Goal: Check status: Check status

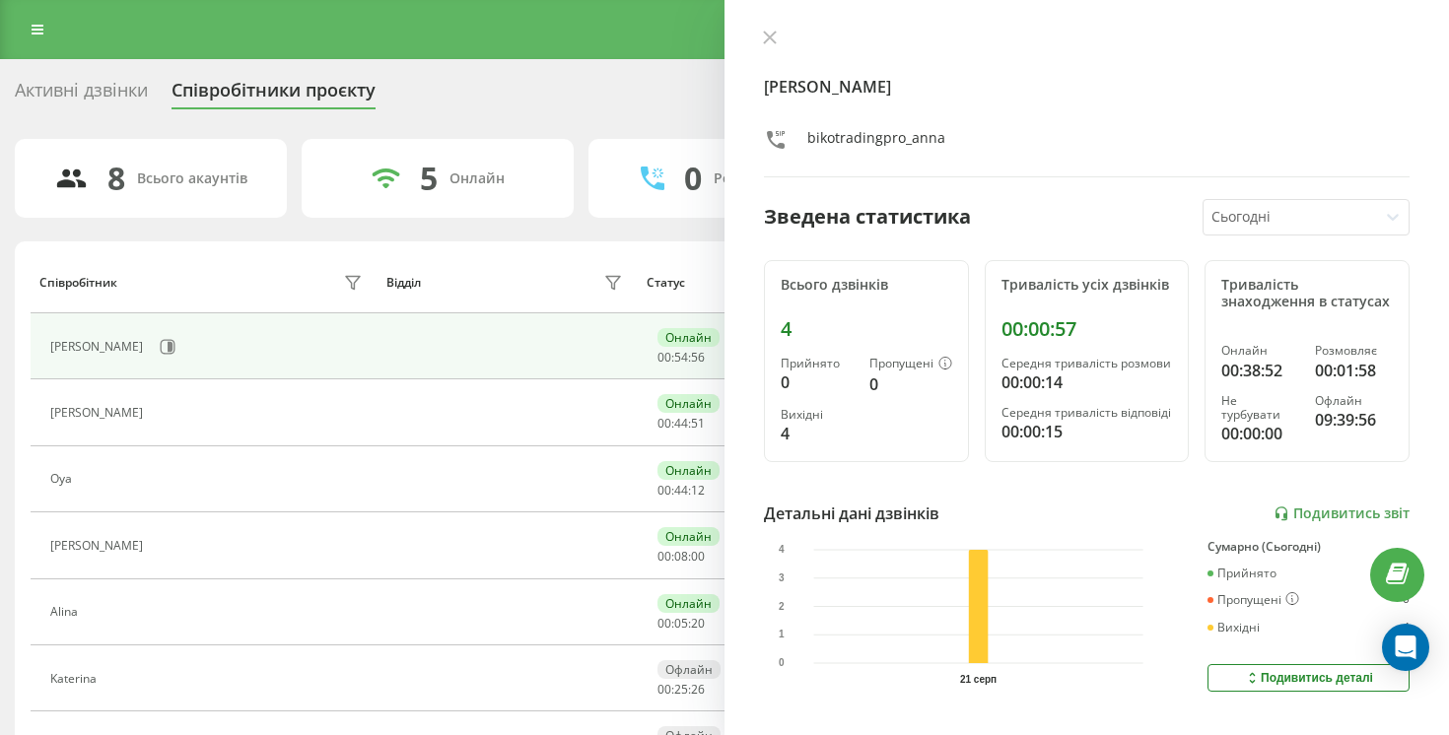
click at [97, 361] on div "[PERSON_NAME]" at bounding box center [208, 347] width 316 height 34
click at [161, 342] on icon at bounding box center [168, 346] width 15 height 15
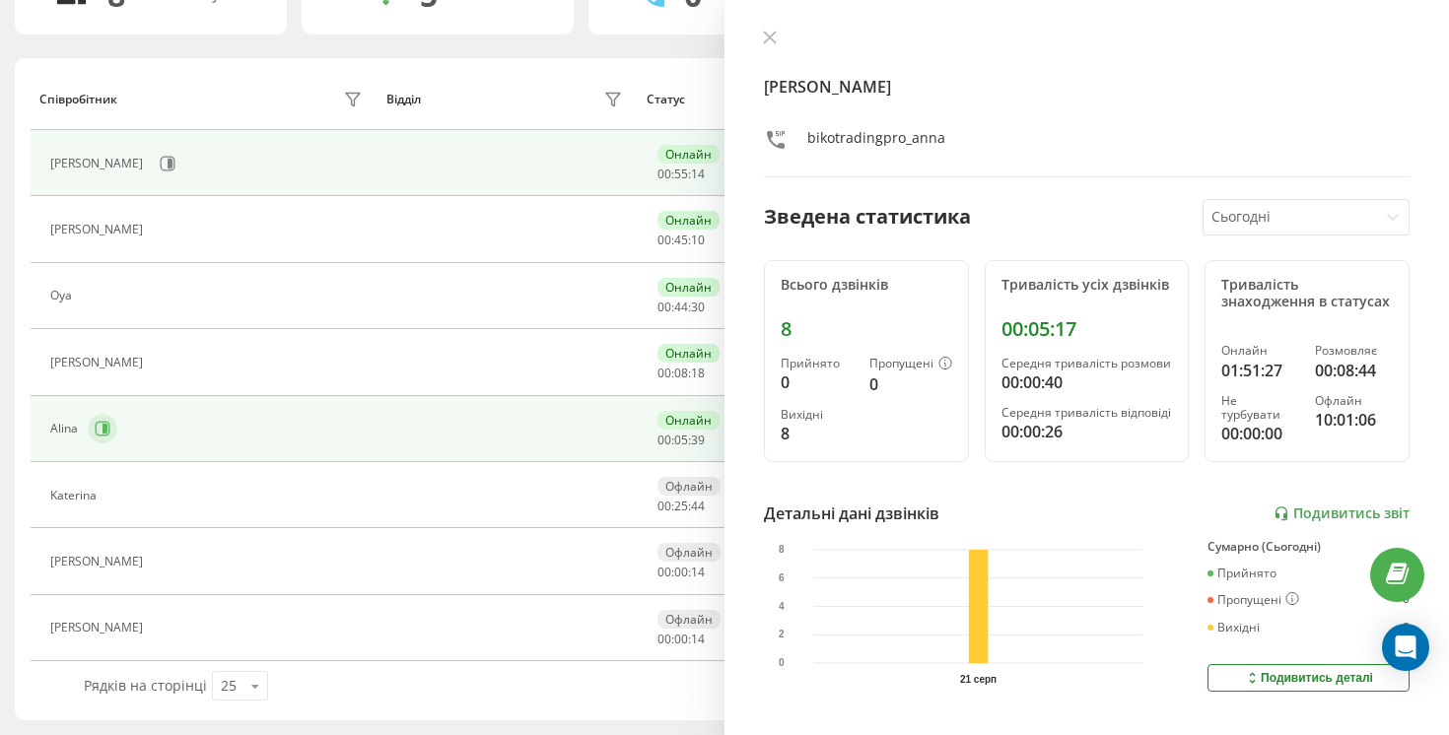
click at [105, 431] on icon at bounding box center [105, 429] width 5 height 10
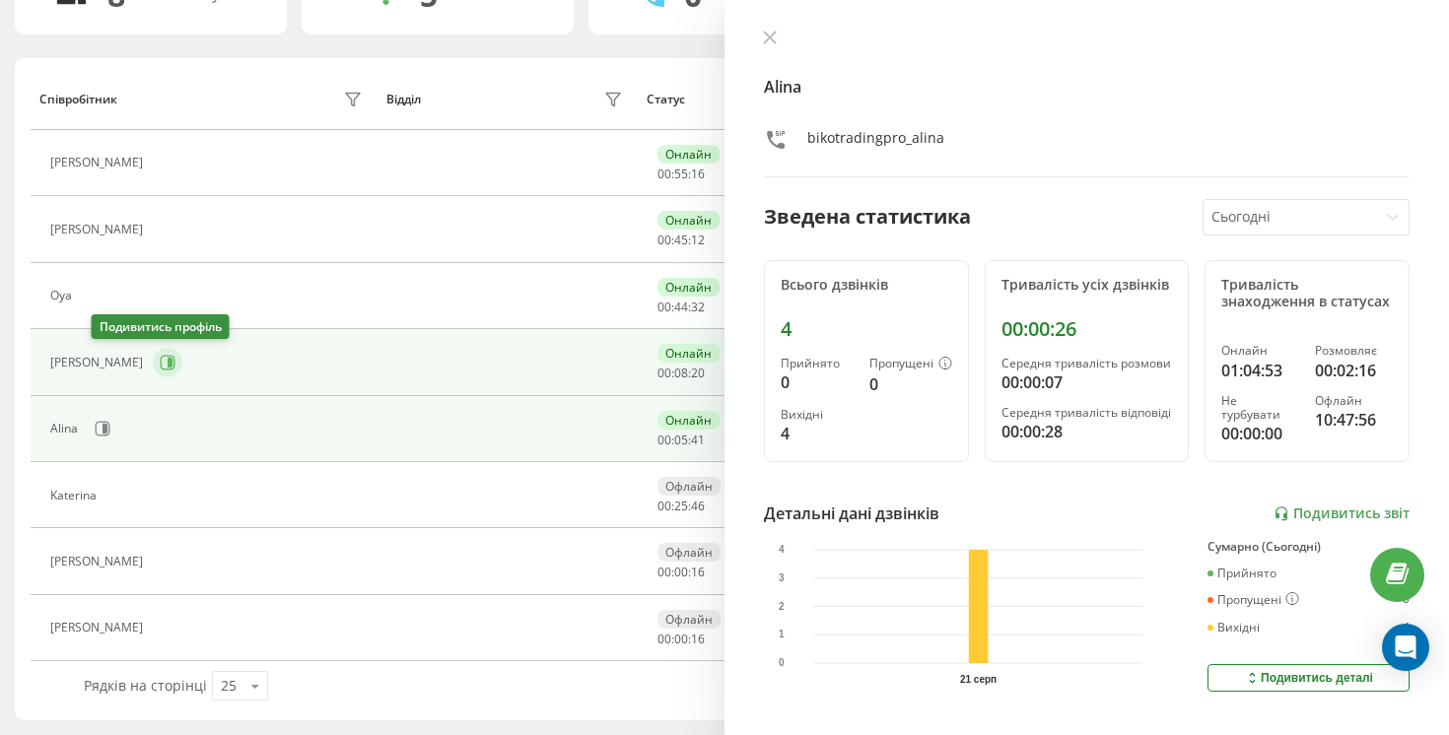
click at [153, 377] on button at bounding box center [168, 363] width 30 height 30
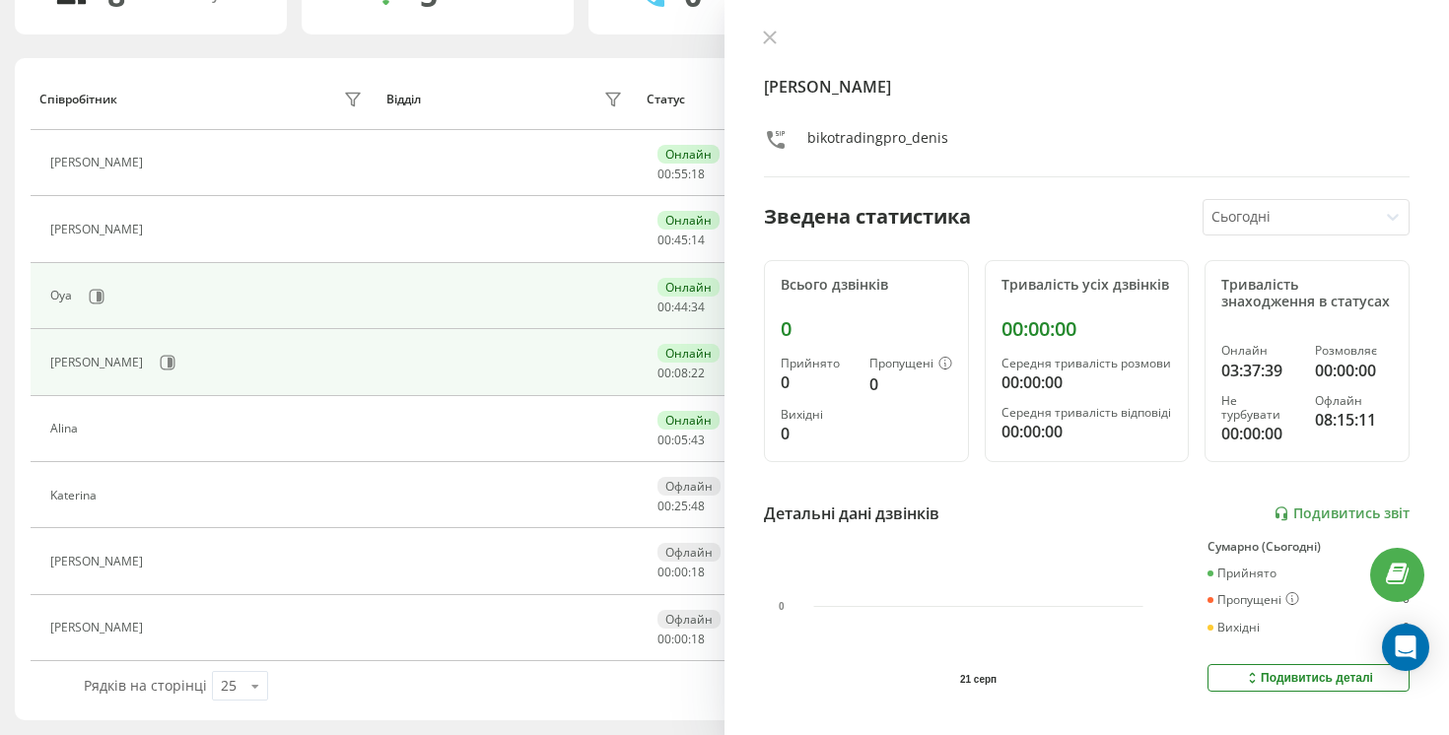
click at [120, 302] on div "Oya" at bounding box center [208, 297] width 316 height 34
click at [101, 296] on icon at bounding box center [97, 297] width 16 height 16
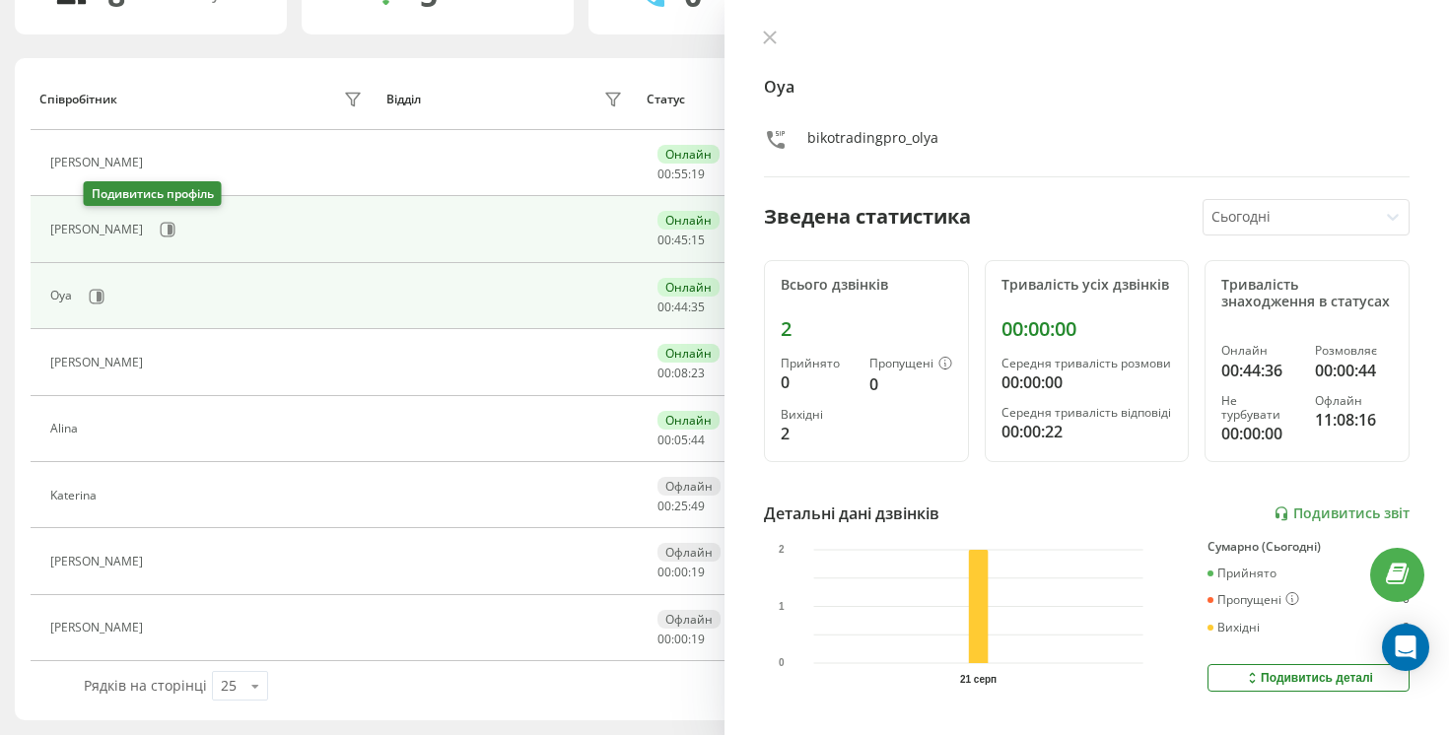
click at [160, 235] on icon at bounding box center [168, 230] width 16 height 16
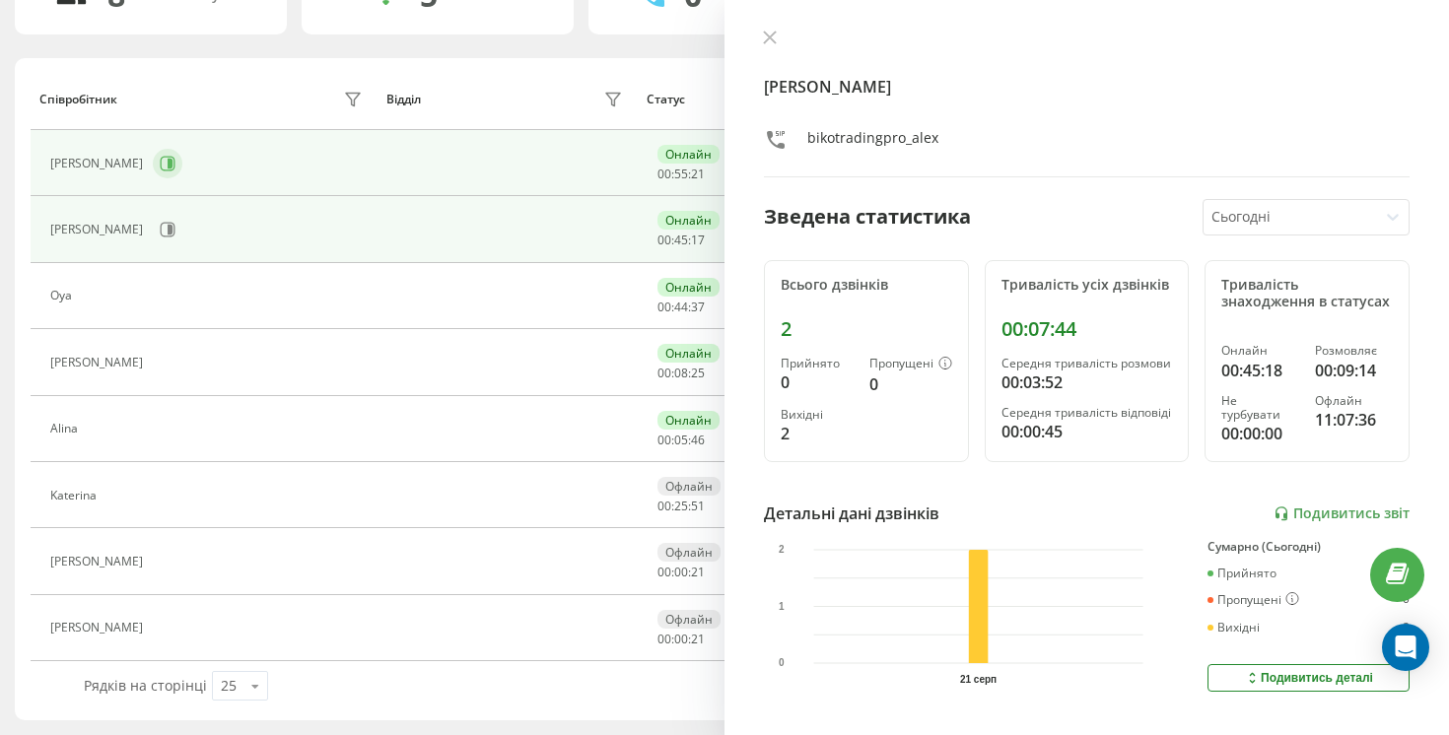
click at [161, 156] on icon at bounding box center [168, 163] width 15 height 15
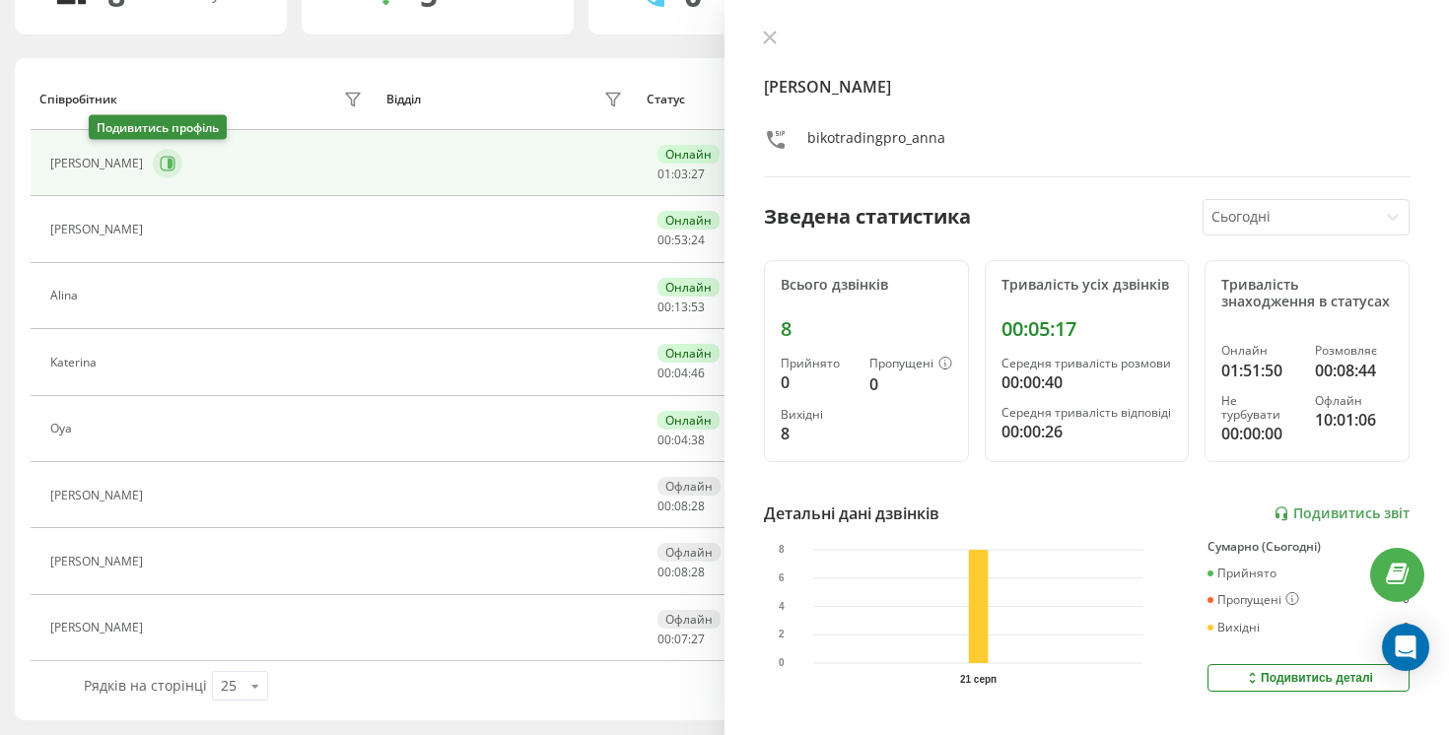
click at [161, 163] on icon at bounding box center [168, 163] width 15 height 15
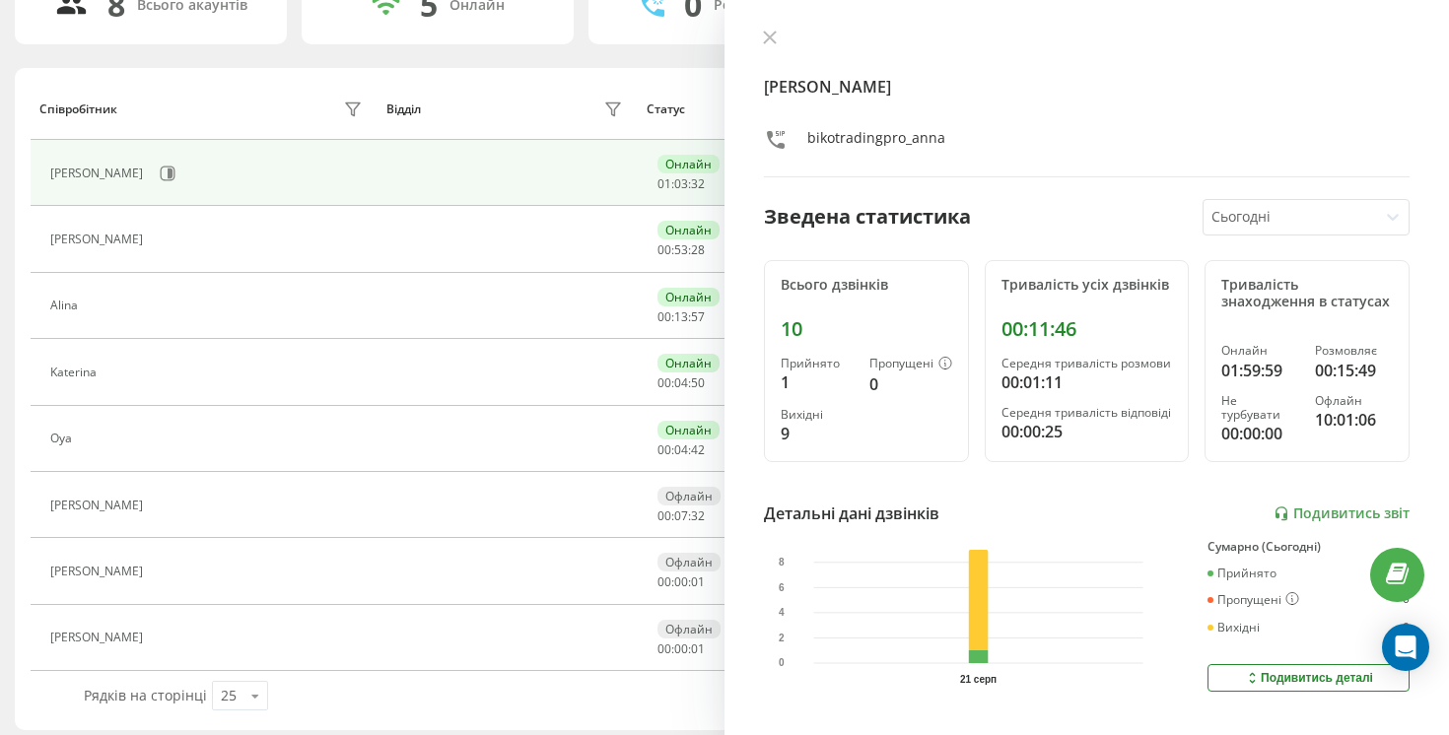
scroll to position [183, 0]
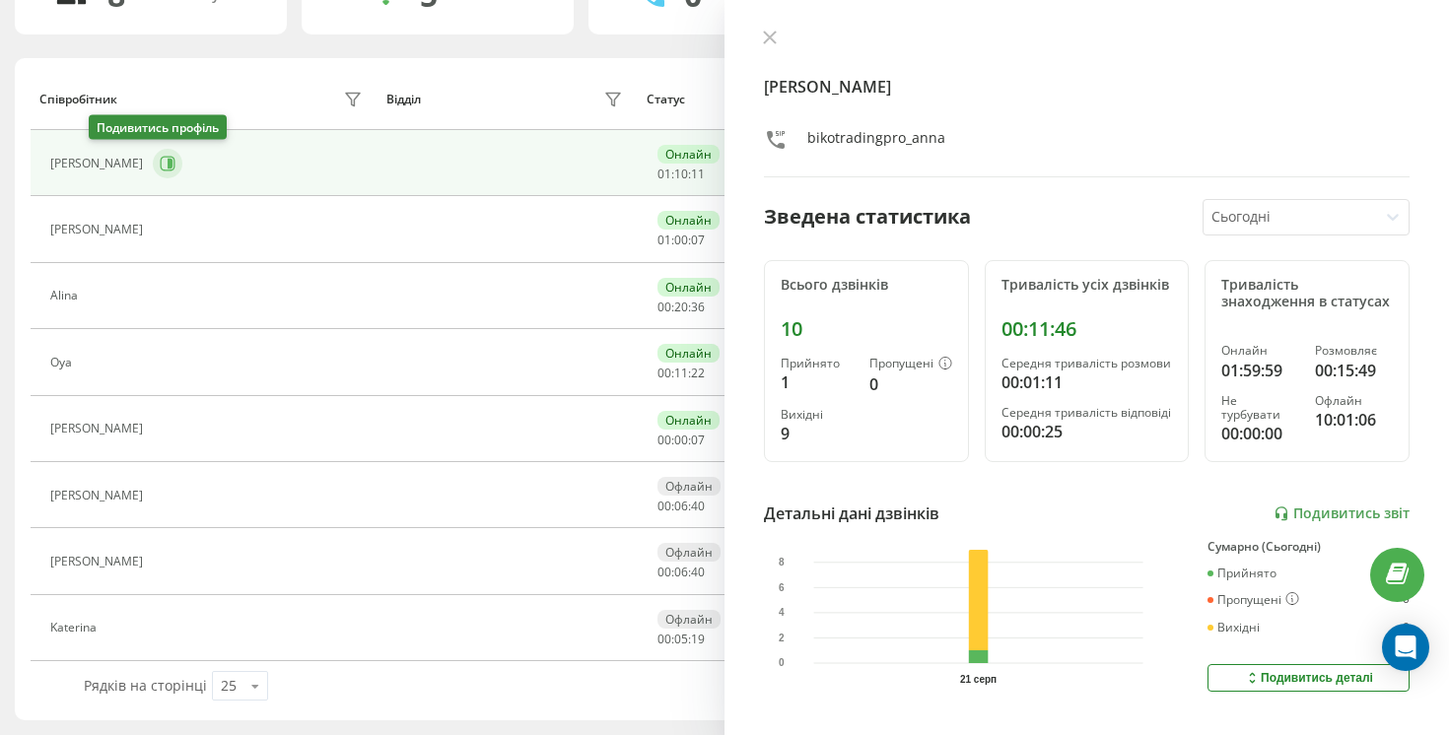
click at [168, 164] on icon at bounding box center [170, 164] width 5 height 10
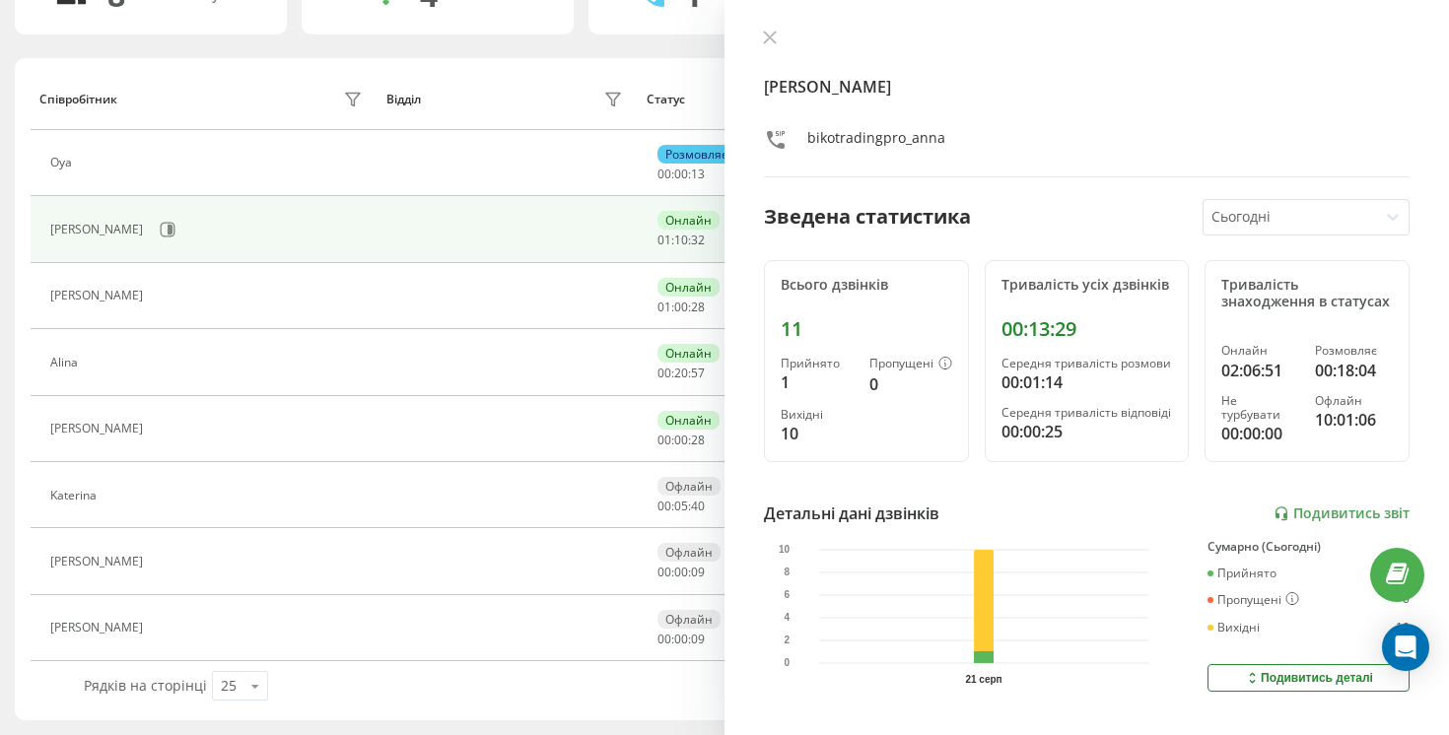
click at [749, 38] on div "[PERSON_NAME] Зведена статистика Сьогодні Всього дзвінків 11 Прийнято 1 Пропуще…" at bounding box center [1087, 367] width 725 height 735
click at [780, 32] on button at bounding box center [770, 39] width 26 height 19
